Goal: Information Seeking & Learning: Find specific fact

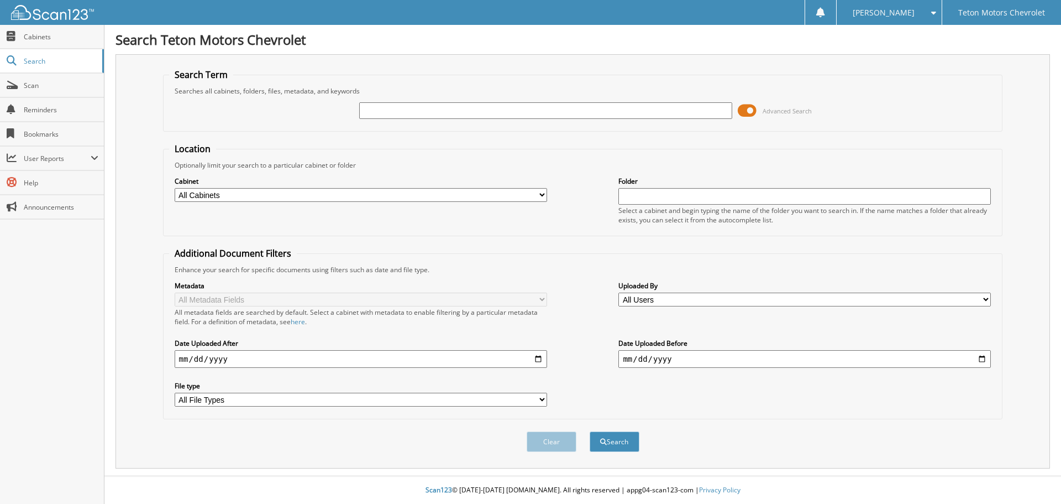
click at [438, 110] on input "text" at bounding box center [545, 110] width 373 height 17
type input "6176334"
click at [590, 431] on button "Search" at bounding box center [615, 441] width 50 height 20
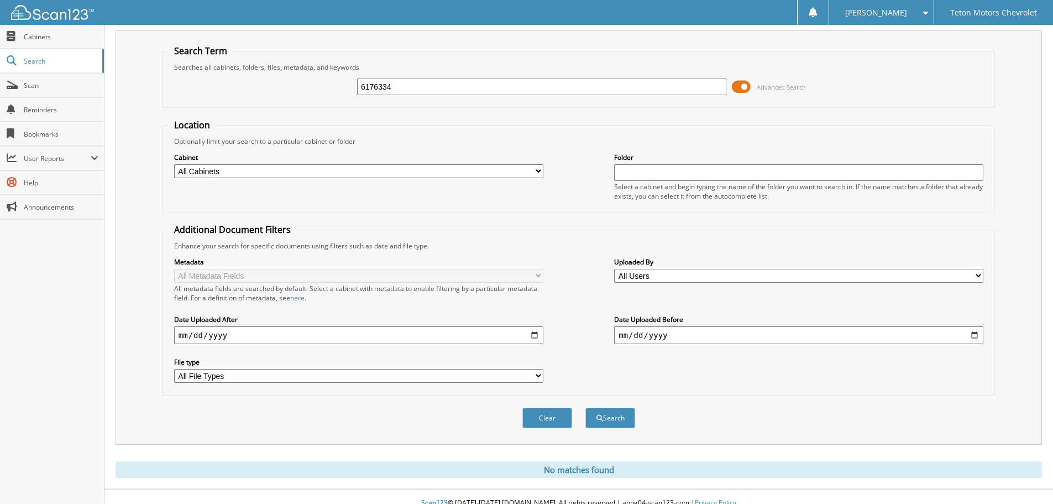
scroll to position [37, 0]
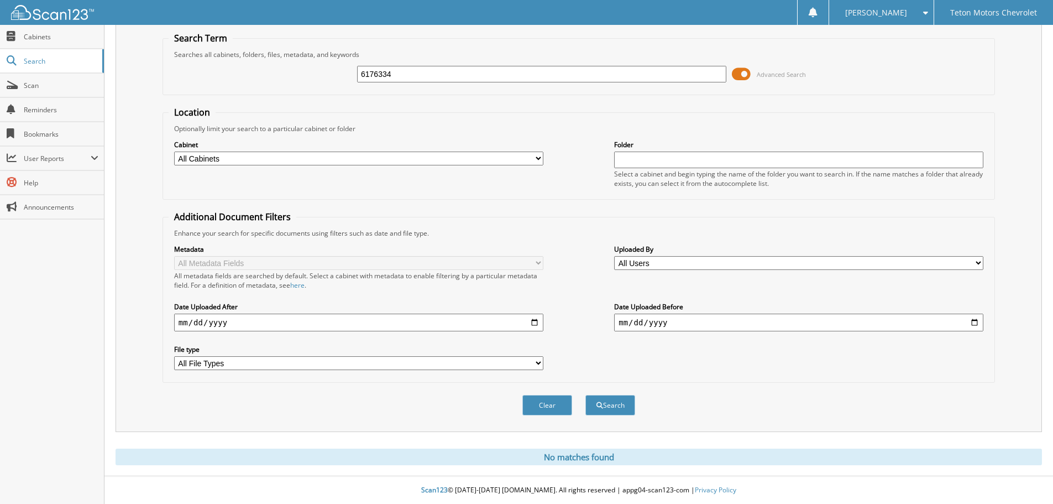
drag, startPoint x: 436, startPoint y: 72, endPoint x: 357, endPoint y: 76, distance: 79.7
click at [357, 76] on div "6176334 Advanced Search" at bounding box center [579, 74] width 820 height 30
click at [432, 76] on input "6176334" at bounding box center [541, 74] width 369 height 17
click at [524, 155] on select "All Cabinets CAR DEALS PARTS SERVICE RO Needs Filing" at bounding box center [358, 158] width 369 height 14
click at [174, 151] on select "All Cabinets CAR DEALS PARTS SERVICE RO Needs Filing" at bounding box center [358, 158] width 369 height 14
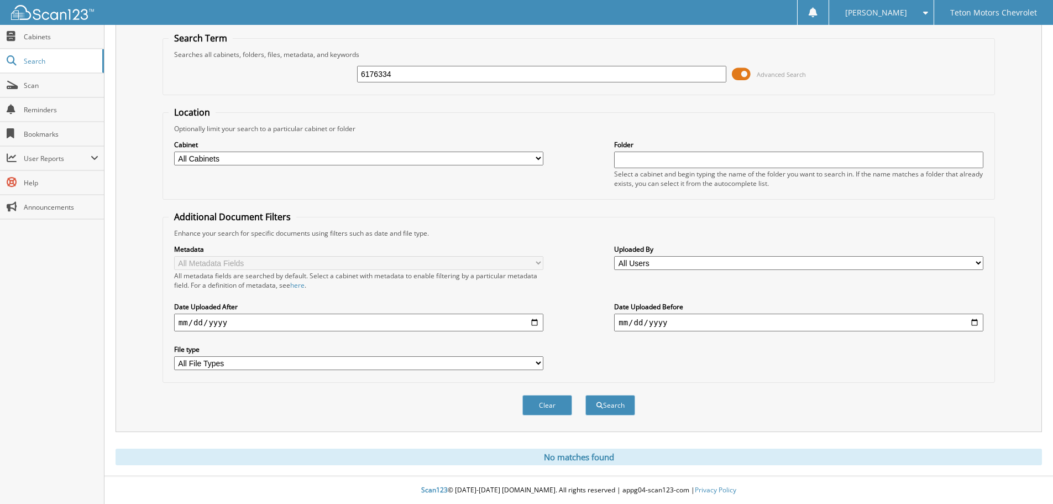
click at [742, 73] on span at bounding box center [741, 74] width 19 height 17
